Goal: Task Accomplishment & Management: Manage account settings

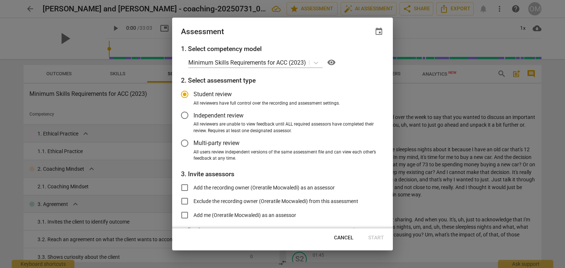
scroll to position [372, 0]
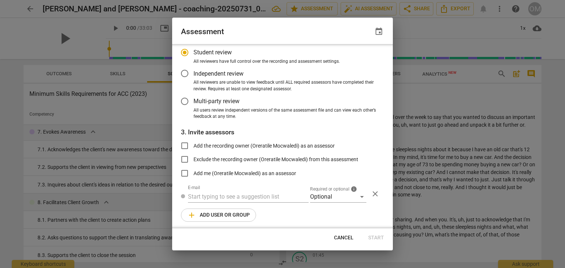
radio input "false"
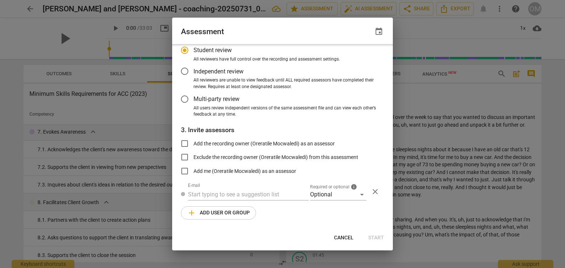
click at [226, 171] on span "Add me (Oreratile Mocwaledi) as an assessor" at bounding box center [244, 172] width 103 height 8
click at [193, 171] on input "Add me (Oreratile Mocwaledi) as an assessor" at bounding box center [185, 171] width 18 height 18
checkbox input "true"
radio input "false"
click at [217, 193] on input "text" at bounding box center [248, 195] width 121 height 12
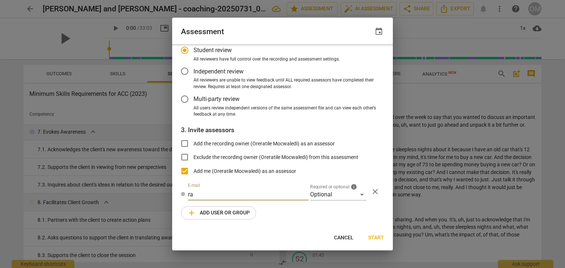
type input "ra"
click at [347, 237] on span "Cancel" at bounding box center [343, 237] width 19 height 7
radio input "false"
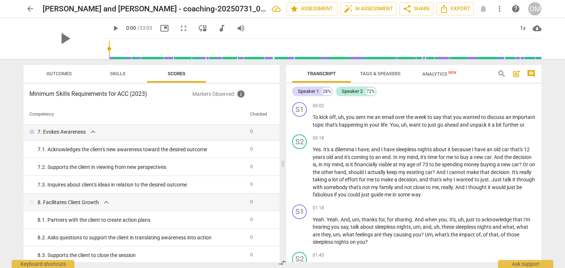
click at [372, 68] on button "Tags & Speakers" at bounding box center [380, 74] width 59 height 18
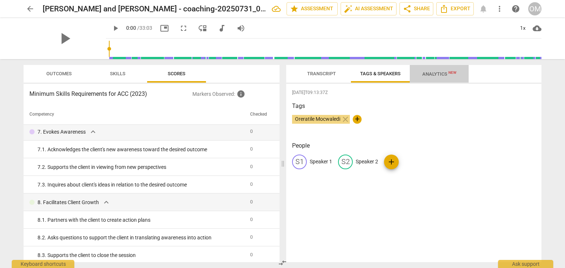
click at [440, 76] on span "Analytics New" at bounding box center [439, 74] width 34 height 6
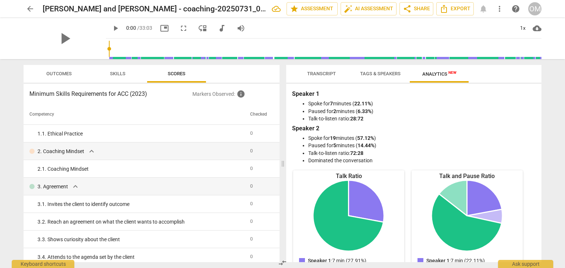
scroll to position [17, 0]
click at [91, 154] on span "expand_more" at bounding box center [91, 152] width 9 height 9
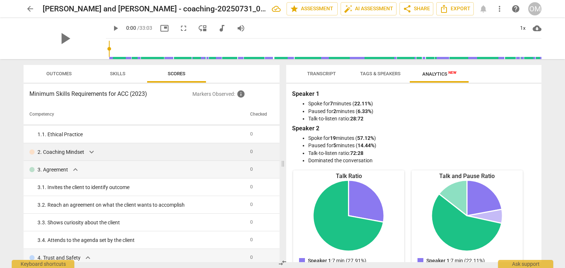
click at [387, 73] on span "Tags & Speakers" at bounding box center [380, 74] width 40 height 6
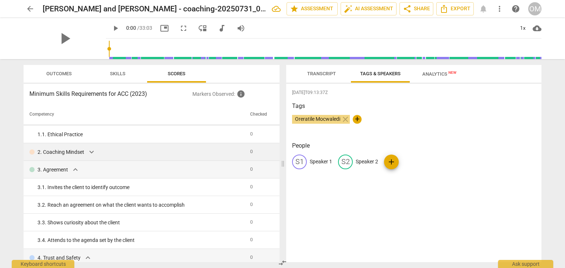
click at [316, 75] on span "Transcript" at bounding box center [321, 74] width 29 height 6
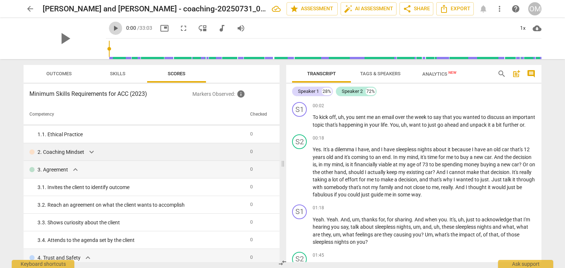
click at [111, 28] on span "play_arrow" at bounding box center [115, 28] width 9 height 9
click at [111, 28] on span "pause" at bounding box center [115, 28] width 9 height 9
type input "1"
click at [361, 5] on span "auto_fix_high AI Assessment" at bounding box center [368, 8] width 49 height 9
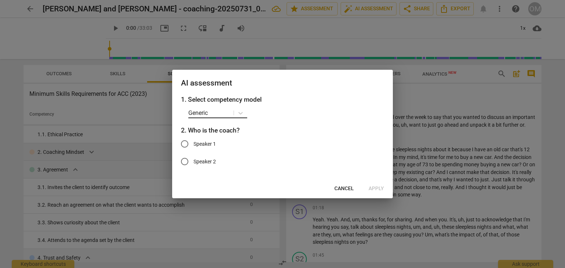
click at [225, 114] on div at bounding box center [220, 113] width 24 height 8
click at [350, 114] on div "Generic" at bounding box center [286, 113] width 196 height 11
drag, startPoint x: 285, startPoint y: 81, endPoint x: 176, endPoint y: 127, distance: 118.6
click at [174, 128] on div "AI assessment 1. Select competency model Generic 2. Who is the coach? Speaker 1…" at bounding box center [282, 134] width 221 height 129
click at [347, 183] on button "Cancel" at bounding box center [343, 188] width 31 height 13
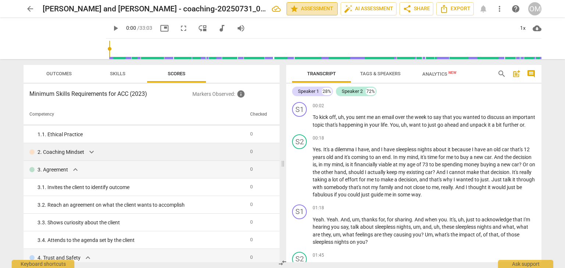
click at [323, 6] on span "star Assessment" at bounding box center [312, 8] width 44 height 9
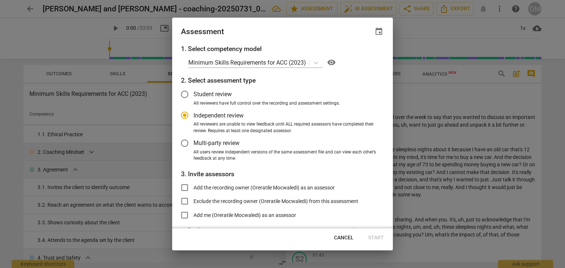
click at [347, 239] on span "Cancel" at bounding box center [343, 237] width 19 height 7
radio input "false"
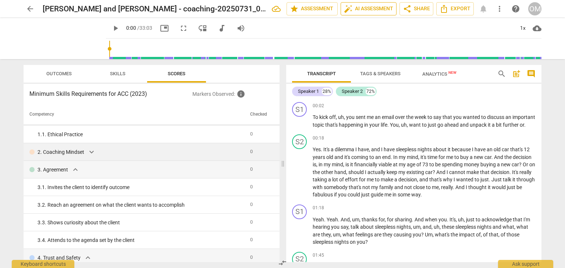
click at [375, 2] on div "arrow_back [PERSON_NAME] and [PERSON_NAME] - coaching-20250731_090621-Meeting R…" at bounding box center [282, 9] width 553 height 18
click at [375, 5] on span "auto_fix_high AI Assessment" at bounding box center [368, 8] width 49 height 9
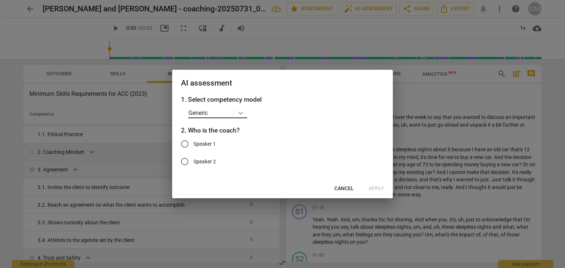
click at [242, 112] on icon at bounding box center [240, 113] width 4 height 3
click at [241, 142] on div "ICF Updated Core Competencies (2019)" at bounding box center [245, 147] width 114 height 18
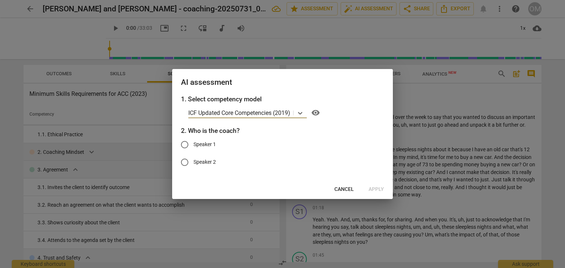
click at [204, 146] on span "Speaker 1" at bounding box center [204, 145] width 22 height 8
click at [193, 146] on input "Speaker 1" at bounding box center [185, 145] width 18 height 18
radio input "true"
click at [381, 189] on span "Apply" at bounding box center [375, 189] width 15 height 7
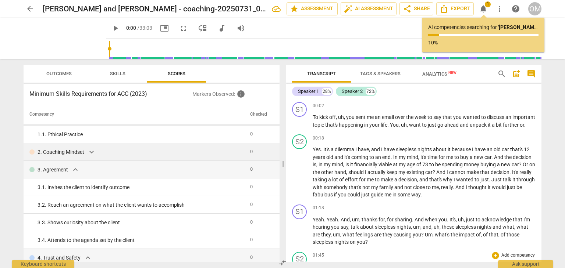
type input "1"
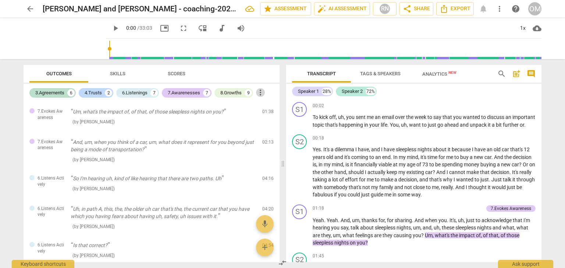
click at [261, 92] on span "more_vert" at bounding box center [260, 92] width 9 height 9
click at [7, 153] on div at bounding box center [282, 134] width 565 height 268
click at [187, 74] on span "Scores" at bounding box center [176, 74] width 35 height 10
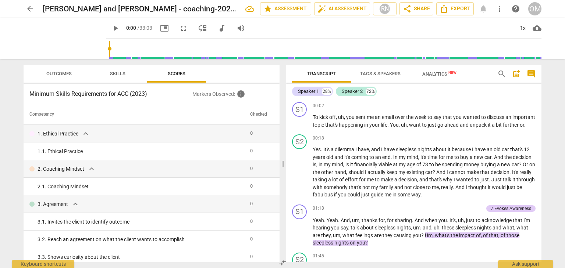
click at [119, 75] on span "Skills" at bounding box center [117, 74] width 15 height 6
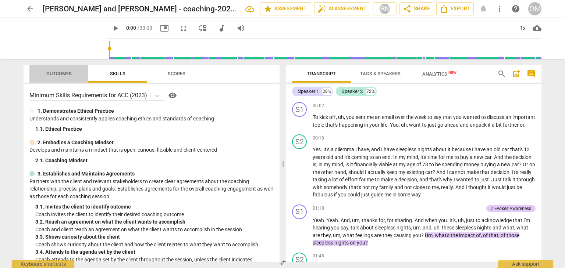
click at [60, 75] on span "Outcomes" at bounding box center [58, 74] width 25 height 6
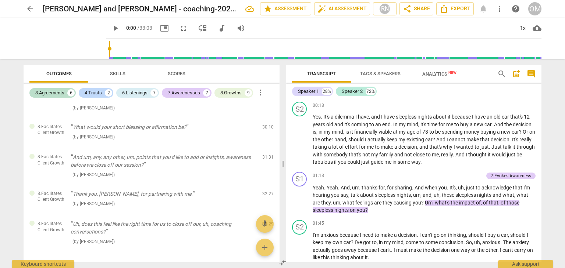
scroll to position [0, 0]
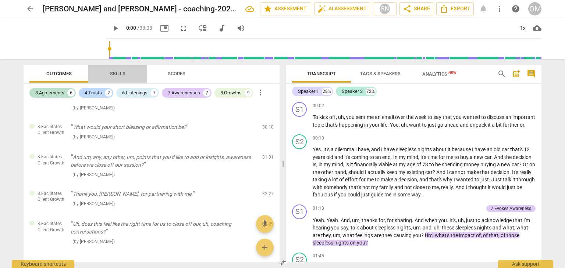
click at [121, 74] on span "Skills" at bounding box center [117, 74] width 15 height 6
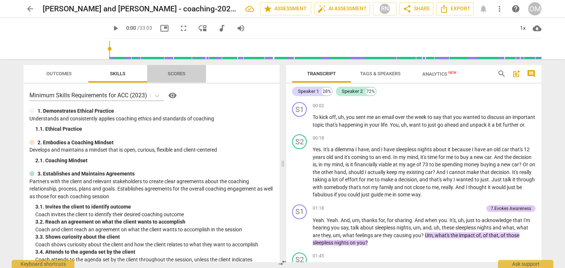
click at [168, 74] on span "Scores" at bounding box center [177, 74] width 18 height 6
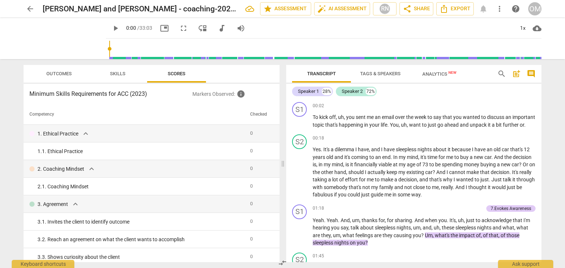
click at [437, 77] on span "Analytics New" at bounding box center [439, 74] width 34 height 6
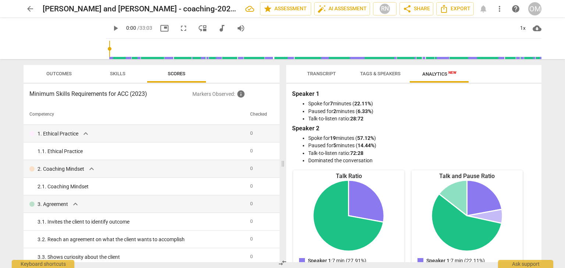
click at [374, 74] on span "Tags & Speakers" at bounding box center [380, 74] width 40 height 6
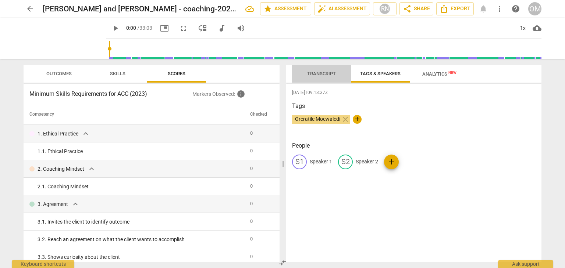
click at [323, 72] on span "Transcript" at bounding box center [321, 74] width 29 height 6
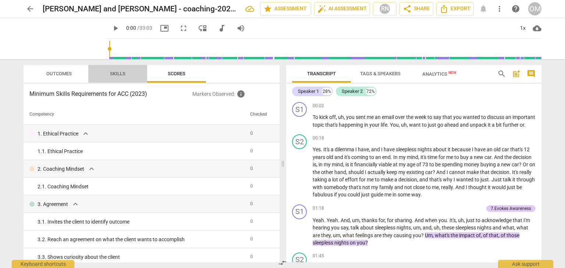
click at [111, 73] on span "Skills" at bounding box center [117, 74] width 15 height 6
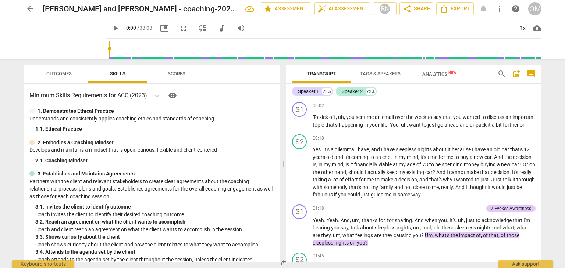
click at [68, 74] on span "Outcomes" at bounding box center [58, 74] width 25 height 6
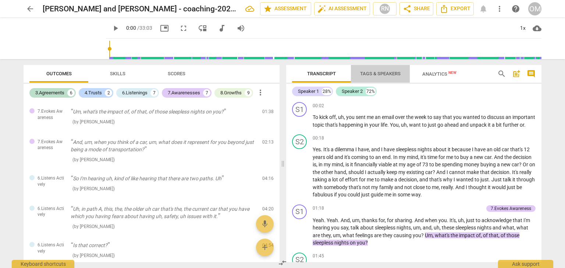
click at [377, 72] on span "Tags & Speakers" at bounding box center [380, 74] width 40 height 6
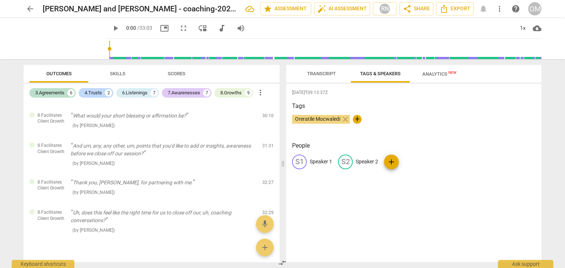
scroll to position [889, 0]
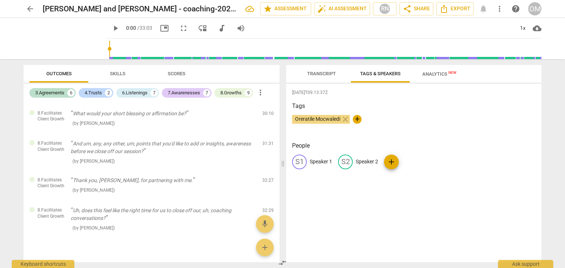
click at [562, 102] on div "arrow_back [PERSON_NAME] and [PERSON_NAME] - coaching-20250731_090621-Meeting R…" at bounding box center [282, 134] width 565 height 268
click at [562, 125] on div "arrow_back [PERSON_NAME] and [PERSON_NAME] - coaching-20250731_090621-Meeting R…" at bounding box center [282, 134] width 565 height 268
click at [28, 6] on span "arrow_back" at bounding box center [30, 8] width 9 height 9
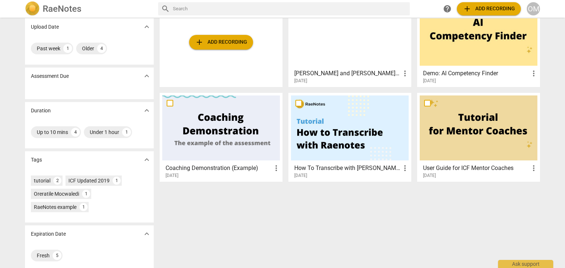
scroll to position [53, 0]
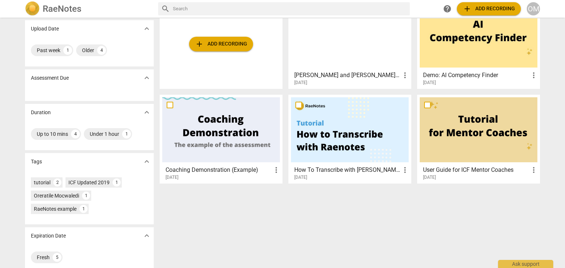
drag, startPoint x: 558, startPoint y: 200, endPoint x: 557, endPoint y: 186, distance: 14.0
click at [557, 186] on div "Sharing expand_more My recordings 1 Shared with me 4 Upload Date expand_more Pa…" at bounding box center [282, 143] width 565 height 250
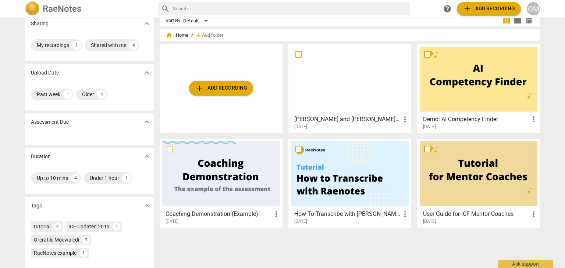
scroll to position [8, 0]
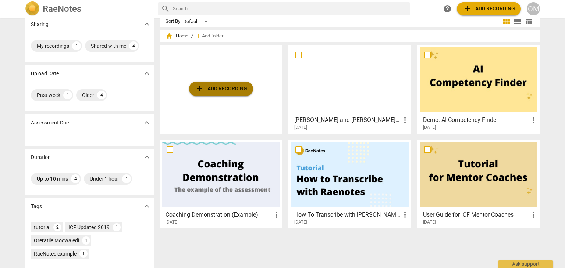
click at [227, 87] on span "add Add recording" at bounding box center [221, 89] width 52 height 9
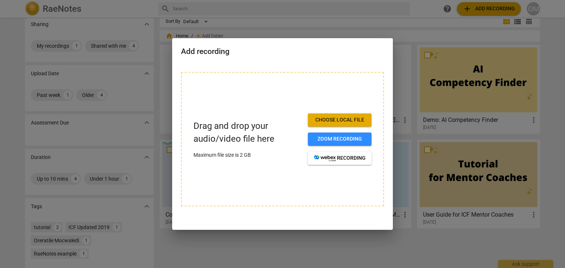
click at [328, 117] on span "Choose local file" at bounding box center [340, 120] width 52 height 7
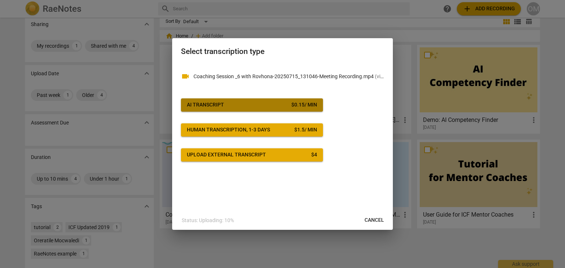
click at [212, 103] on div "AI Transcript" at bounding box center [205, 104] width 37 height 7
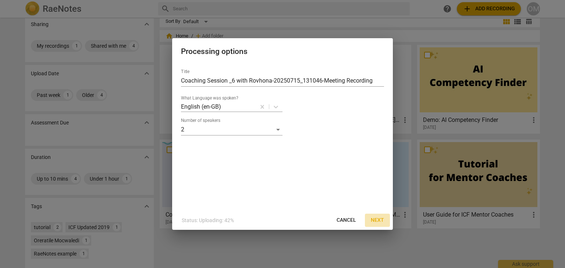
click at [377, 219] on span "Next" at bounding box center [376, 220] width 13 height 7
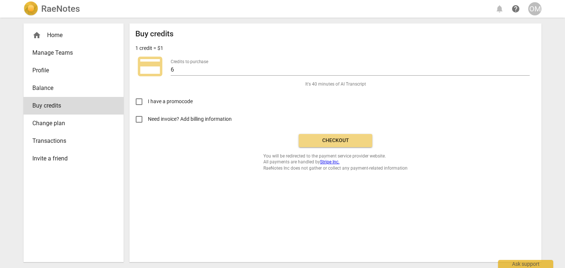
click at [37, 68] on span "Profile" at bounding box center [70, 70] width 76 height 9
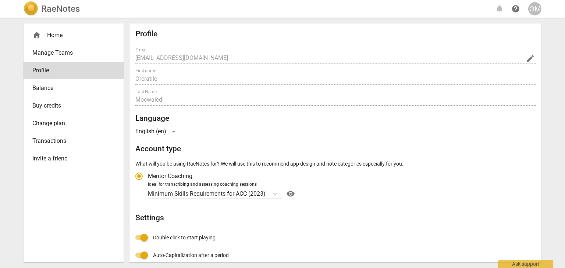
radio input "false"
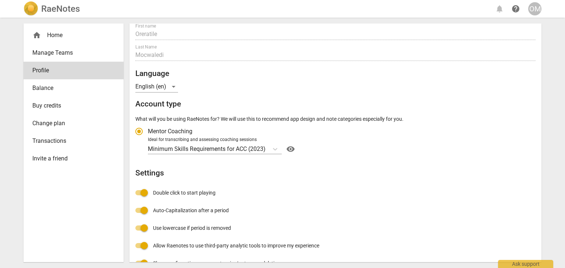
scroll to position [44, 0]
click at [46, 200] on div "home Home Manage Teams Profile Balance Buy credits Change plan Transactions Inv…" at bounding box center [74, 143] width 100 height 239
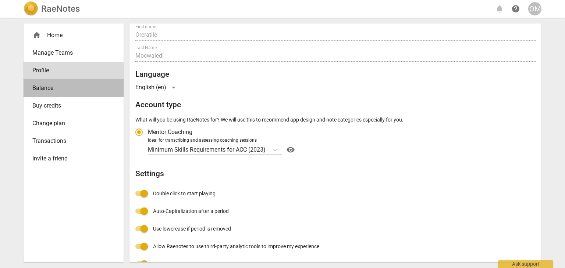
click at [51, 88] on span "Balance" at bounding box center [70, 88] width 76 height 9
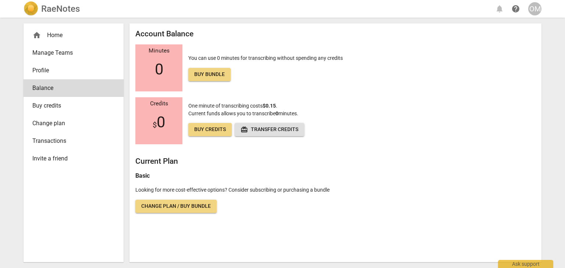
click at [58, 127] on span "Change plan" at bounding box center [70, 123] width 76 height 9
